Goal: Information Seeking & Learning: Learn about a topic

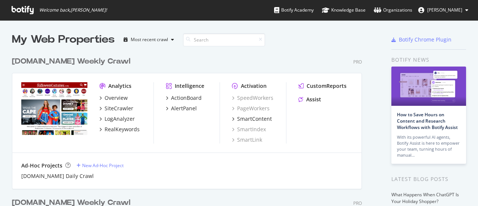
scroll to position [200, 467]
click at [292, 41] on div "My Web Properties Most recent crawl" at bounding box center [174, 39] width 325 height 15
click at [286, 53] on div "[DOMAIN_NAME] Weekly Crawl Pro Analytics Overview SiteCrawler LogAnalyzer RealK…" at bounding box center [190, 117] width 356 height 141
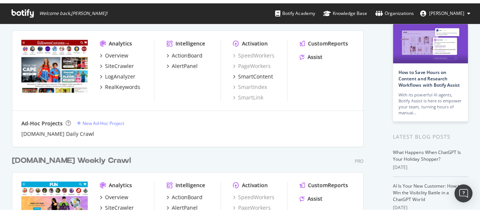
scroll to position [0, 0]
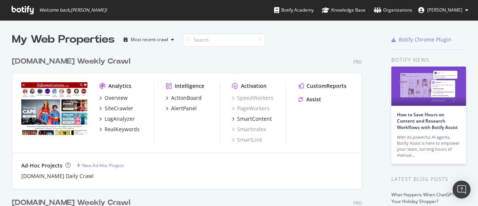
click at [288, 52] on div "[DOMAIN_NAME] Weekly Crawl Pro Analytics Overview SiteCrawler LogAnalyzer RealK…" at bounding box center [190, 117] width 356 height 141
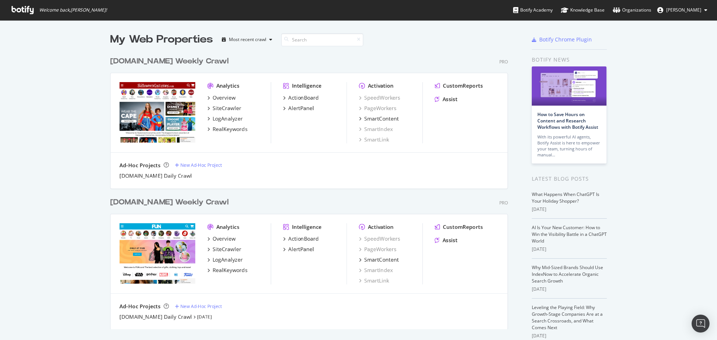
click at [39, 151] on div "My Web Properties Most recent crawl [DOMAIN_NAME] Weekly Crawl Pro Analytics Ov…" at bounding box center [358, 199] width 717 height 359
click at [41, 151] on div "My Web Properties Most recent crawl [DOMAIN_NAME] Weekly Crawl Pro Analytics Ov…" at bounding box center [358, 199] width 717 height 359
drag, startPoint x: 41, startPoint y: 150, endPoint x: 37, endPoint y: 153, distance: 4.8
click at [40, 150] on div "My Web Properties Most recent crawl [DOMAIN_NAME] Weekly Crawl Pro Analytics Ov…" at bounding box center [358, 199] width 717 height 359
click at [36, 153] on div "My Web Properties Most recent crawl [DOMAIN_NAME] Weekly Crawl Pro Analytics Ov…" at bounding box center [358, 199] width 717 height 359
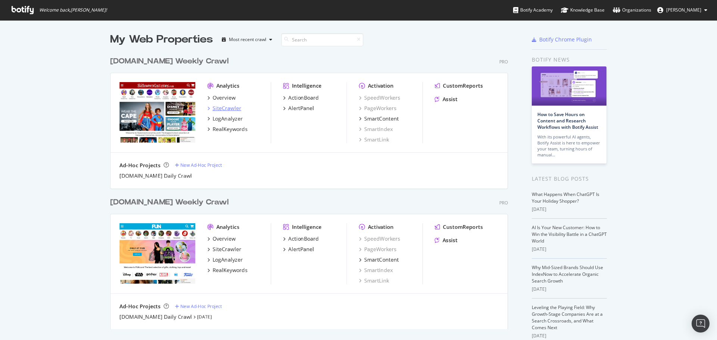
click at [222, 108] on div "SiteCrawler" at bounding box center [227, 108] width 29 height 7
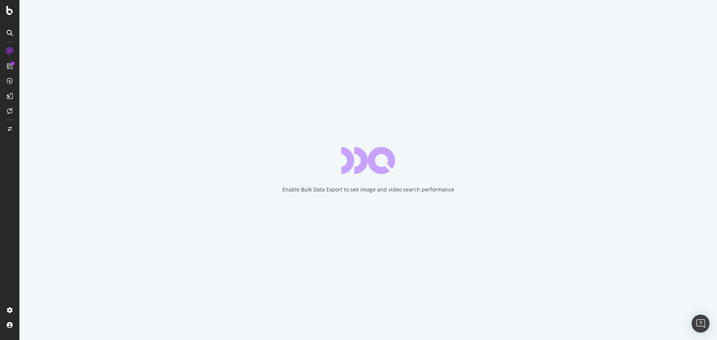
click at [220, 109] on div "Enable Bulk Data Export to see image and video search performance" at bounding box center [368, 170] width 698 height 340
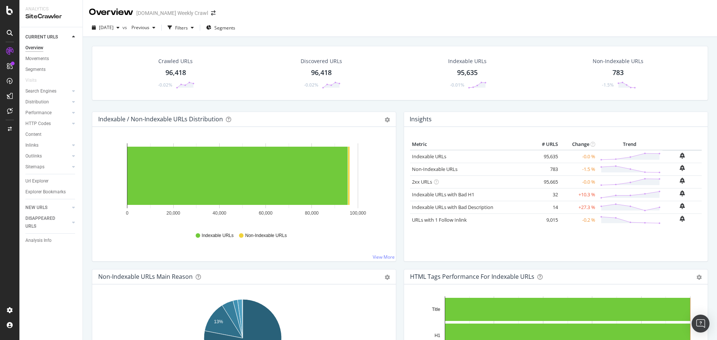
click at [220, 109] on div "Crawled URLs 96,418 -0.02% Discovered URLs 96,418 -0.02% Indexable URLs 95,635 …" at bounding box center [400, 79] width 624 height 66
click at [214, 110] on div "Crawled URLs 96,418 -0.02% Discovered URLs 96,418 -0.02% Indexable URLs 95,635 …" at bounding box center [400, 79] width 624 height 66
click at [396, 168] on div "Indexable / Non-Indexable URLs Distribution Bar Bar (by Percentage) Table Expor…" at bounding box center [244, 191] width 312 height 158
click at [400, 145] on div "Insights Metric # URLS Change Trend Indexable URLs 95,635 -0.0 % Non-Indexable …" at bounding box center [556, 191] width 312 height 158
click at [400, 146] on div "Insights Metric # URLS Change Trend Indexable URLs 95,635 -0.0 % Non-Indexable …" at bounding box center [556, 191] width 312 height 158
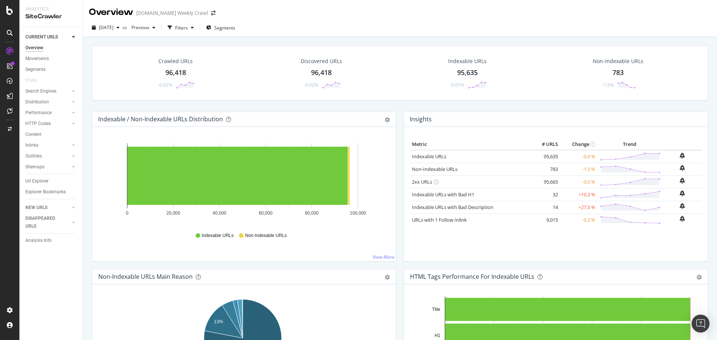
click at [400, 148] on div "Insights Metric # URLS Change Trend Indexable URLs 95,635 -0.0 % Non-Indexable …" at bounding box center [556, 191] width 312 height 158
click at [396, 140] on div "Indexable / Non-Indexable URLs Distribution Bar Bar (by Percentage) Table Expor…" at bounding box center [244, 191] width 312 height 158
click at [400, 140] on div "Insights Metric # URLS Change Trend Indexable URLs 95,635 -0.0 % Non-Indexable …" at bounding box center [556, 191] width 312 height 158
click at [397, 137] on div "Indexable / Non-Indexable URLs Distribution Bar Bar (by Percentage) Table Expor…" at bounding box center [244, 191] width 312 height 158
click at [396, 137] on div "Indexable / Non-Indexable URLs Distribution Bar Bar (by Percentage) Table Expor…" at bounding box center [244, 191] width 312 height 158
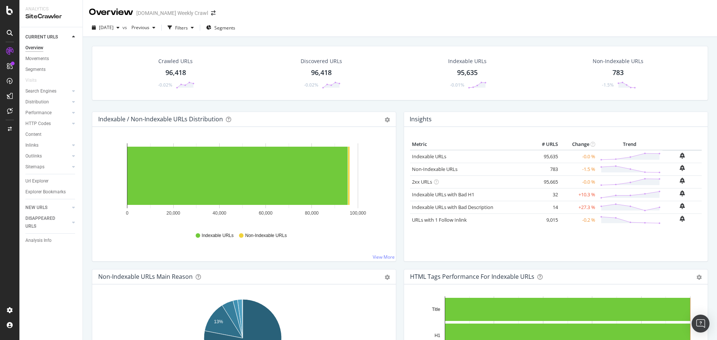
click at [396, 205] on div "Indexable / Non-Indexable URLs Distribution Bar Bar (by Percentage) Table Expor…" at bounding box center [244, 191] width 312 height 158
click at [400, 205] on div "Insights Metric # URLS Change Trend Indexable URLs 95,635 -0.0 % Non-Indexable …" at bounding box center [556, 191] width 312 height 158
click at [393, 205] on div "Hold CTRL while clicking to filter the report. 0 20,000 40,000 60,000 80,000 10…" at bounding box center [244, 194] width 304 height 134
click at [400, 205] on div "Insights Metric # URLS Change Trend Indexable URLs 95,635 -0.0 % Non-Indexable …" at bounding box center [556, 191] width 312 height 158
click at [84, 205] on div "Crawled URLs 96,418 -0.02% Discovered URLs 96,418 -0.02% Indexable URLs 95,635 …" at bounding box center [400, 207] width 634 height 340
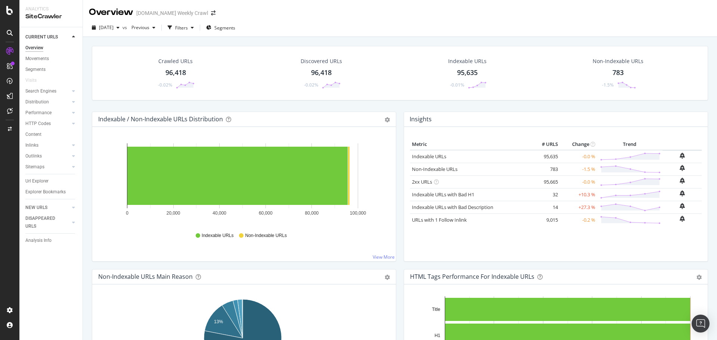
click at [396, 126] on div "Indexable / Non-Indexable URLs Distribution Bar Bar (by Percentage) Table Expor…" at bounding box center [244, 191] width 312 height 158
click at [400, 136] on div "Insights Metric # URLS Change Trend Indexable URLs 95,635 -0.0 % Non-Indexable …" at bounding box center [556, 191] width 312 height 158
click at [397, 136] on div "Indexable / Non-Indexable URLs Distribution Bar Bar (by Percentage) Table Expor…" at bounding box center [244, 191] width 312 height 158
